Goal: Task Accomplishment & Management: Manage account settings

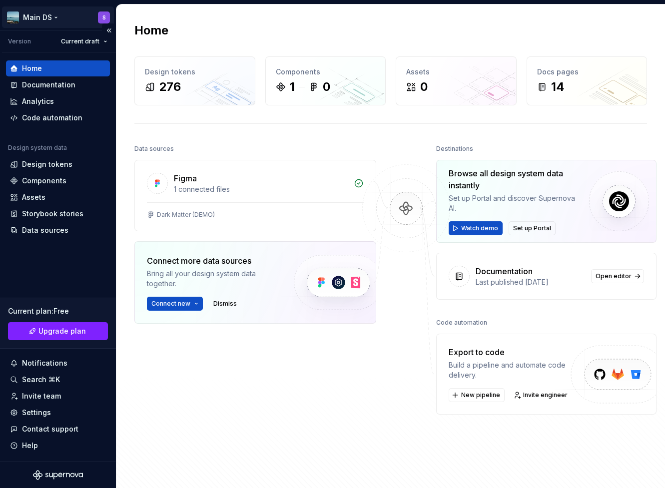
click at [51, 8] on html "Main DS S Version Current draft Home Documentation Analytics Code automation De…" at bounding box center [332, 244] width 665 height 488
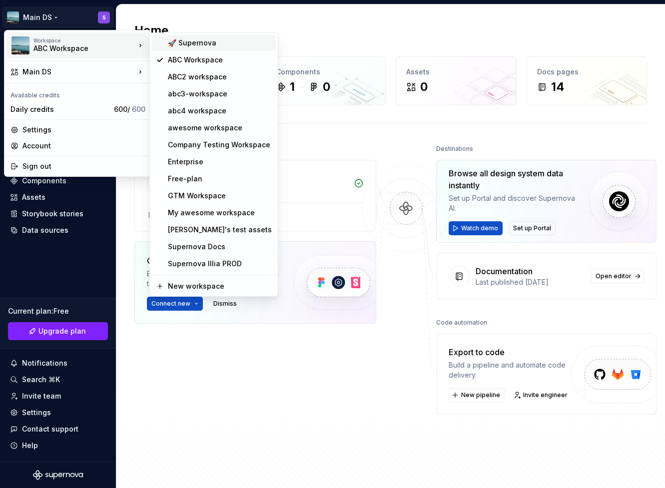
click at [229, 48] on div "🚀 Supernova" at bounding box center [214, 43] width 124 height 16
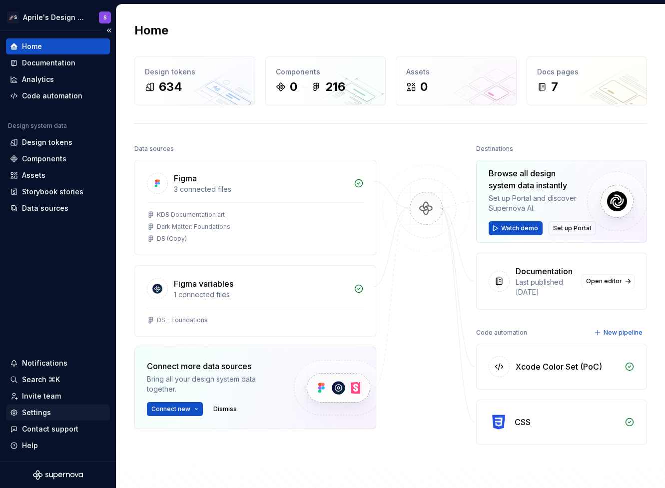
click at [48, 412] on div "Settings" at bounding box center [36, 413] width 29 height 10
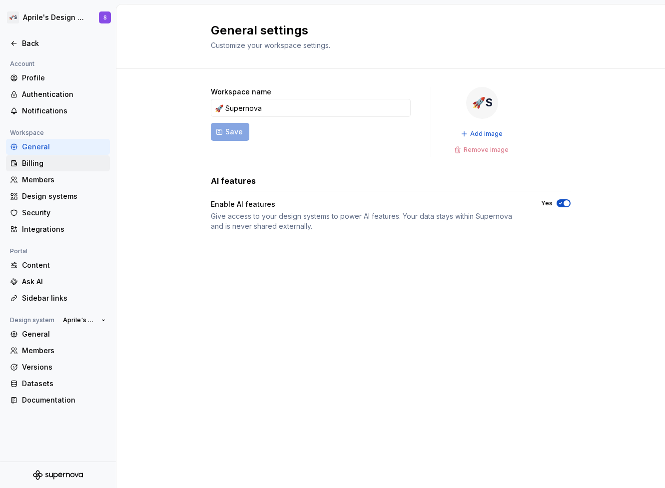
click at [58, 165] on div "Billing" at bounding box center [64, 163] width 84 height 10
